Goal: Transaction & Acquisition: Purchase product/service

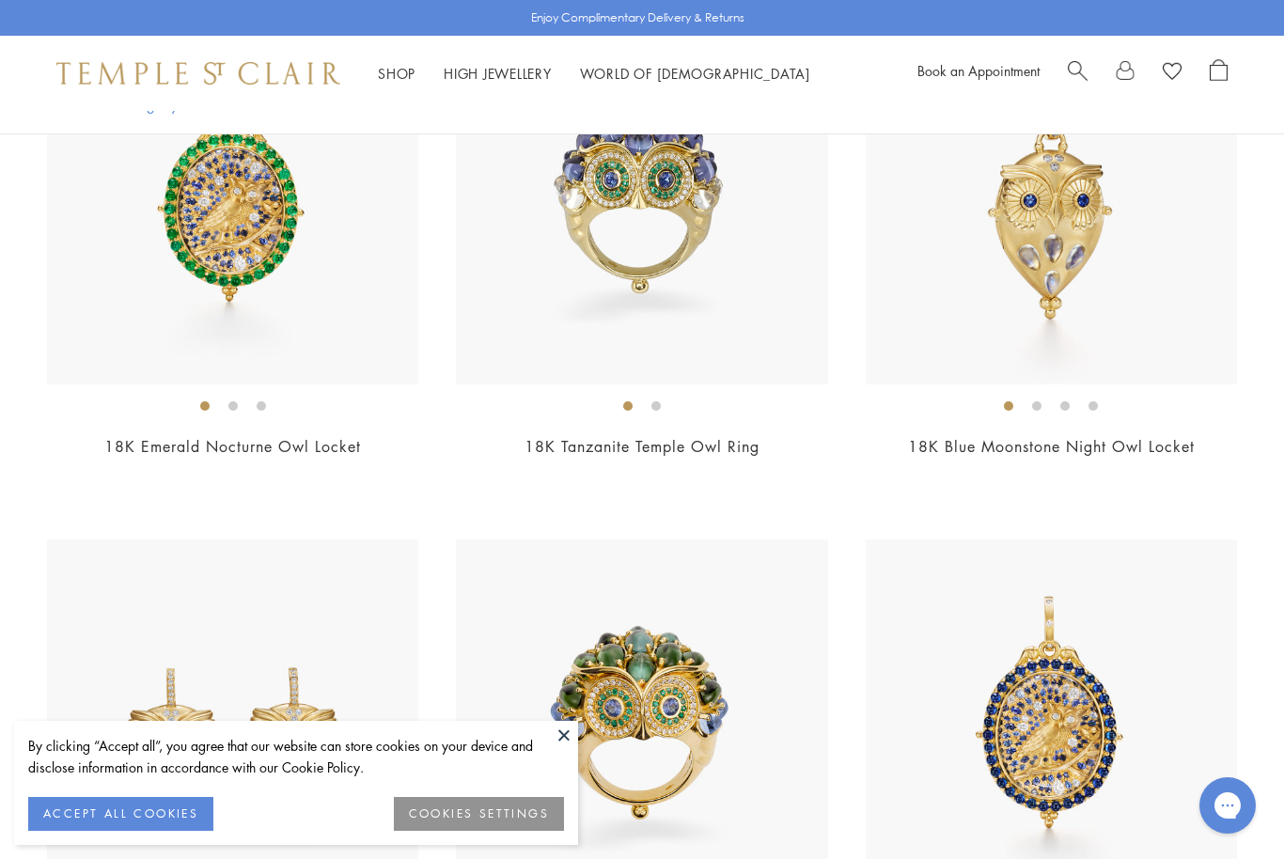
scroll to position [582, 0]
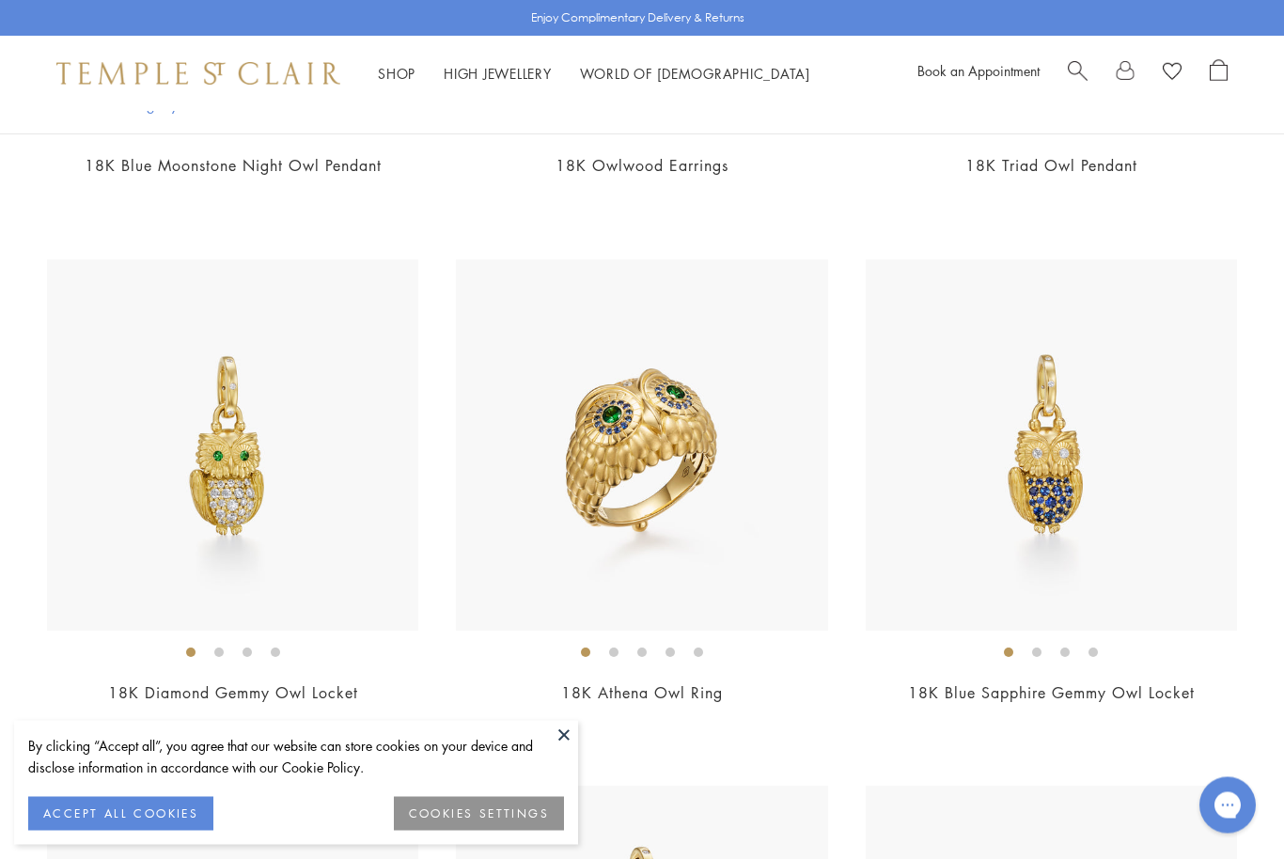
scroll to position [1913, 0]
click at [207, 500] on img at bounding box center [232, 444] width 371 height 371
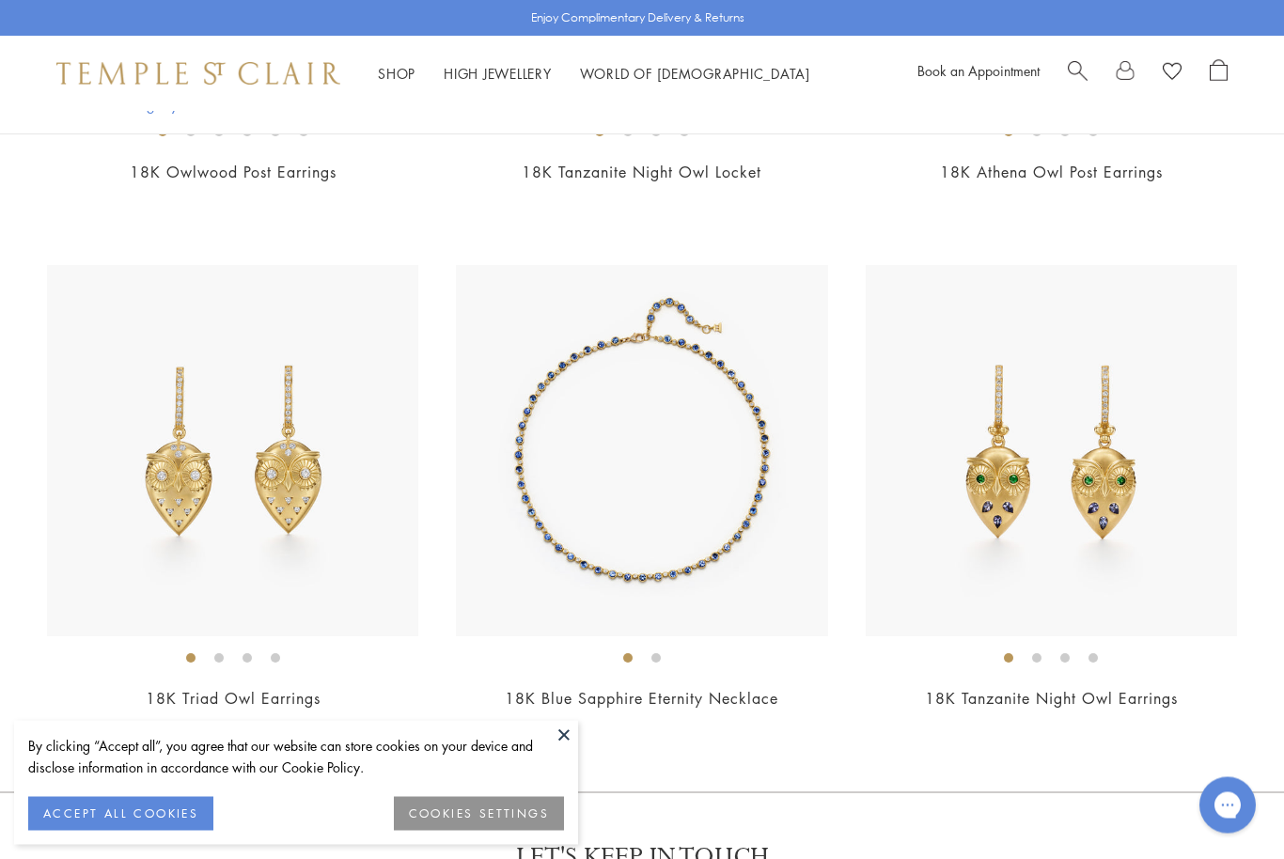
scroll to position [2961, 0]
click at [1125, 491] on img at bounding box center [1050, 449] width 371 height 371
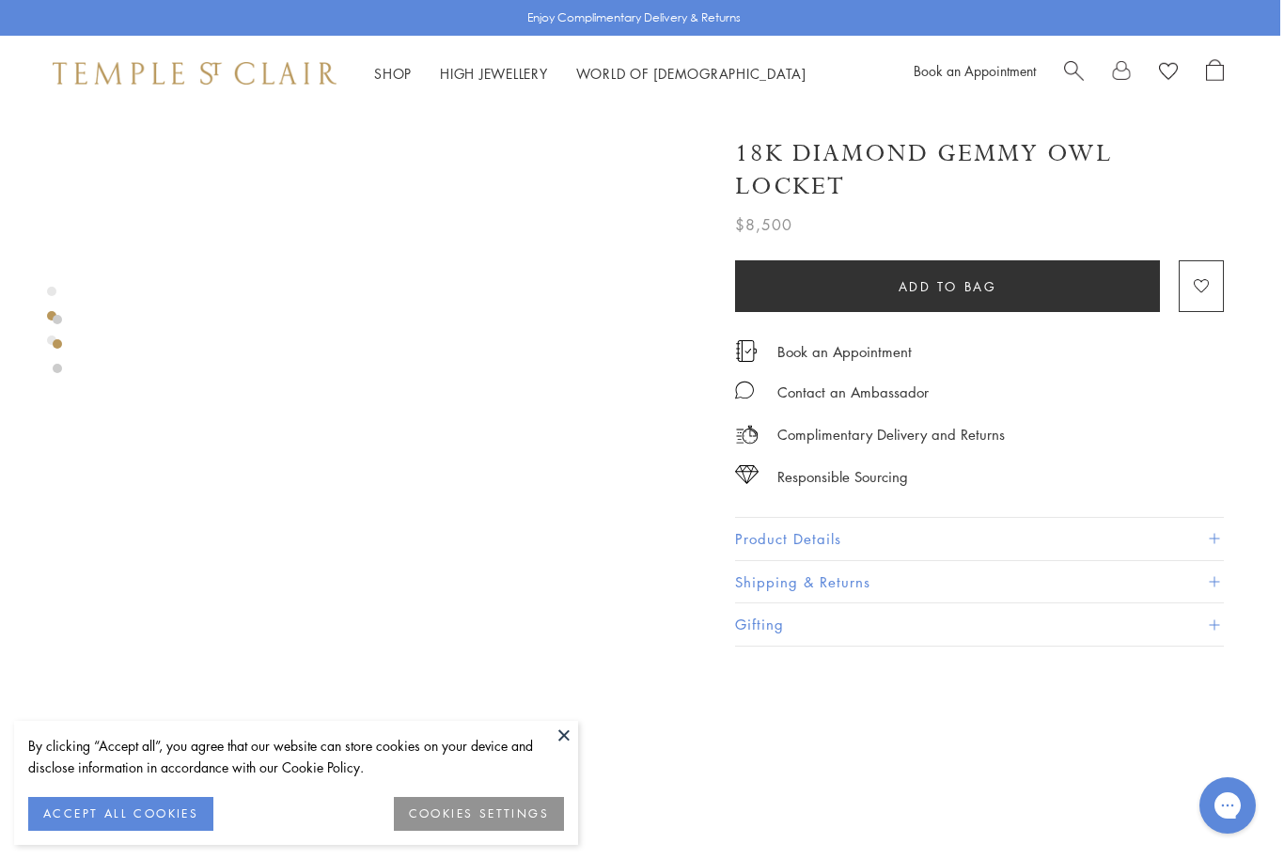
scroll to position [513, 4]
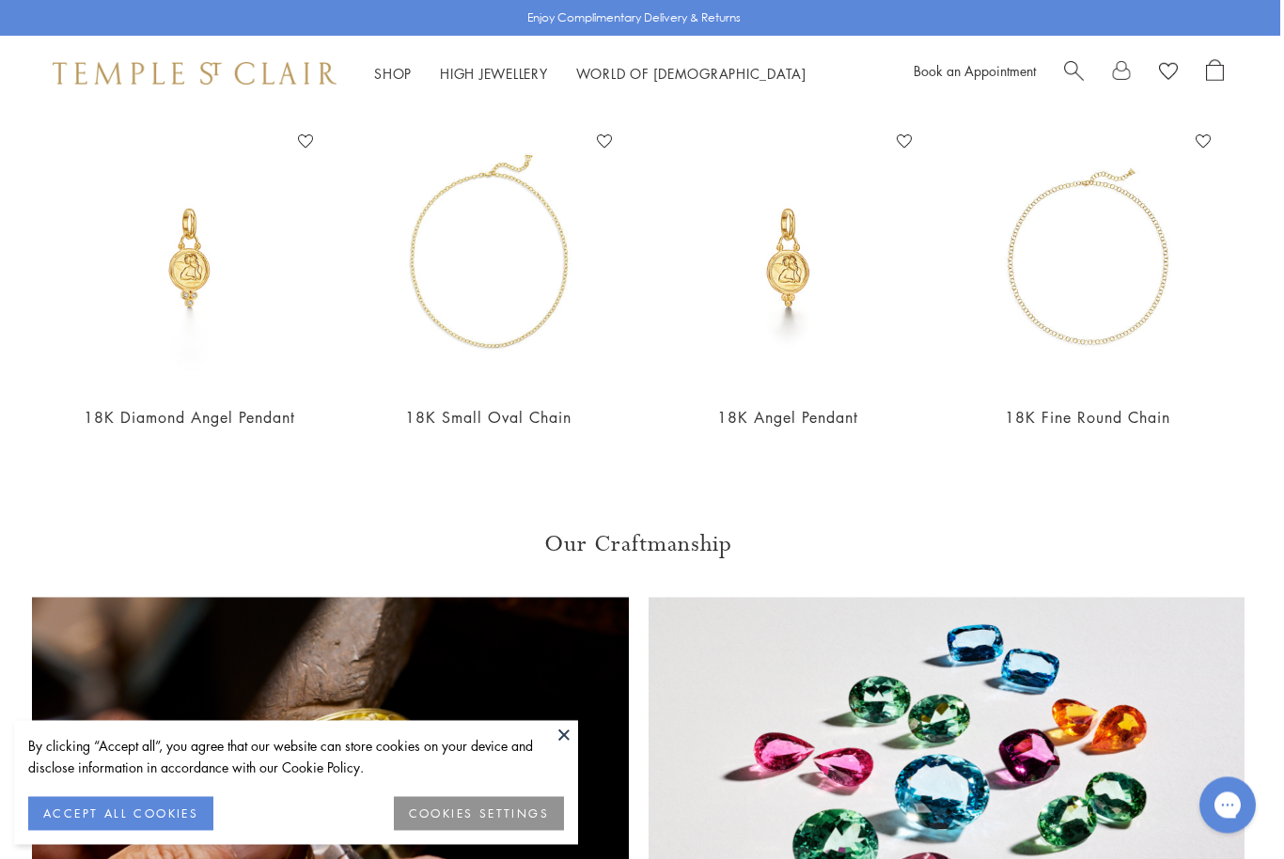
scroll to position [2030, 4]
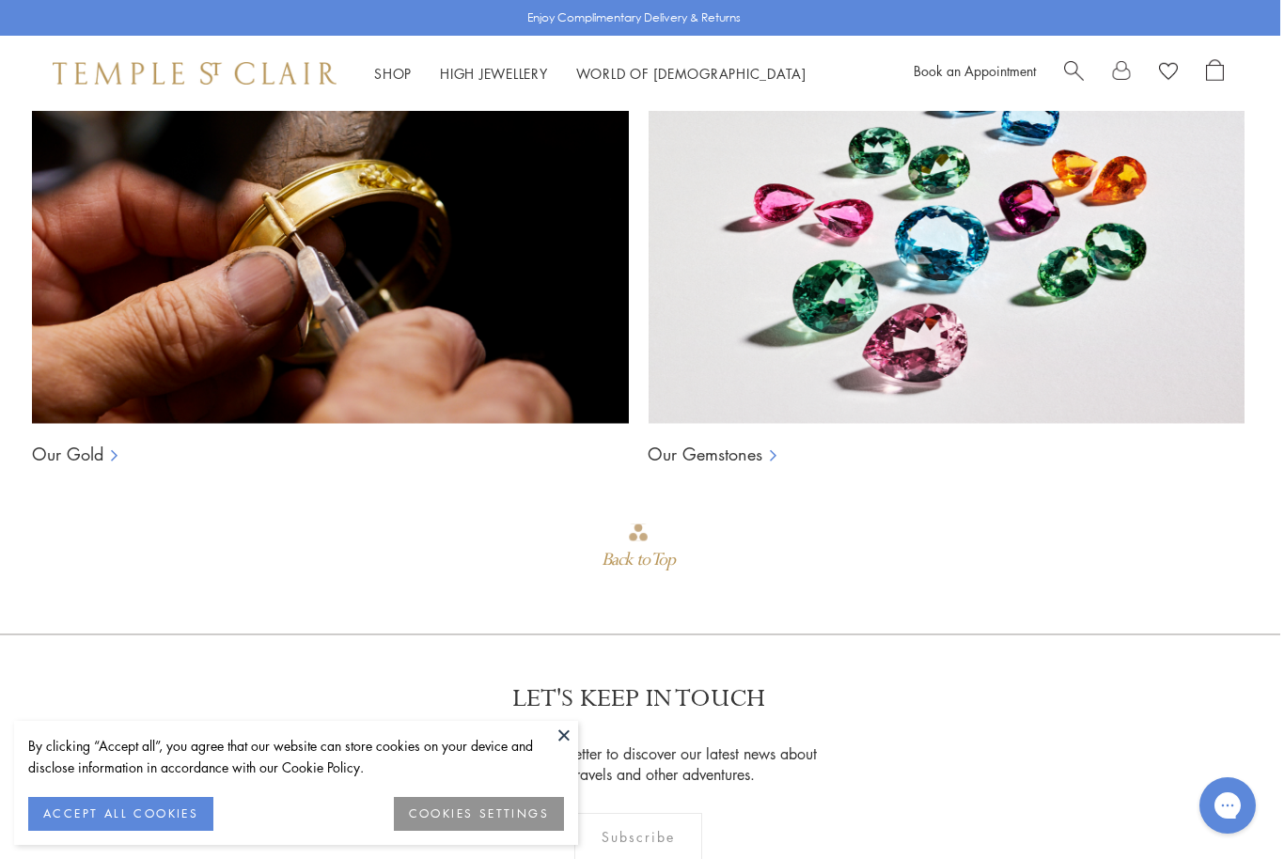
scroll to position [2712, 4]
